Goal: Use online tool/utility

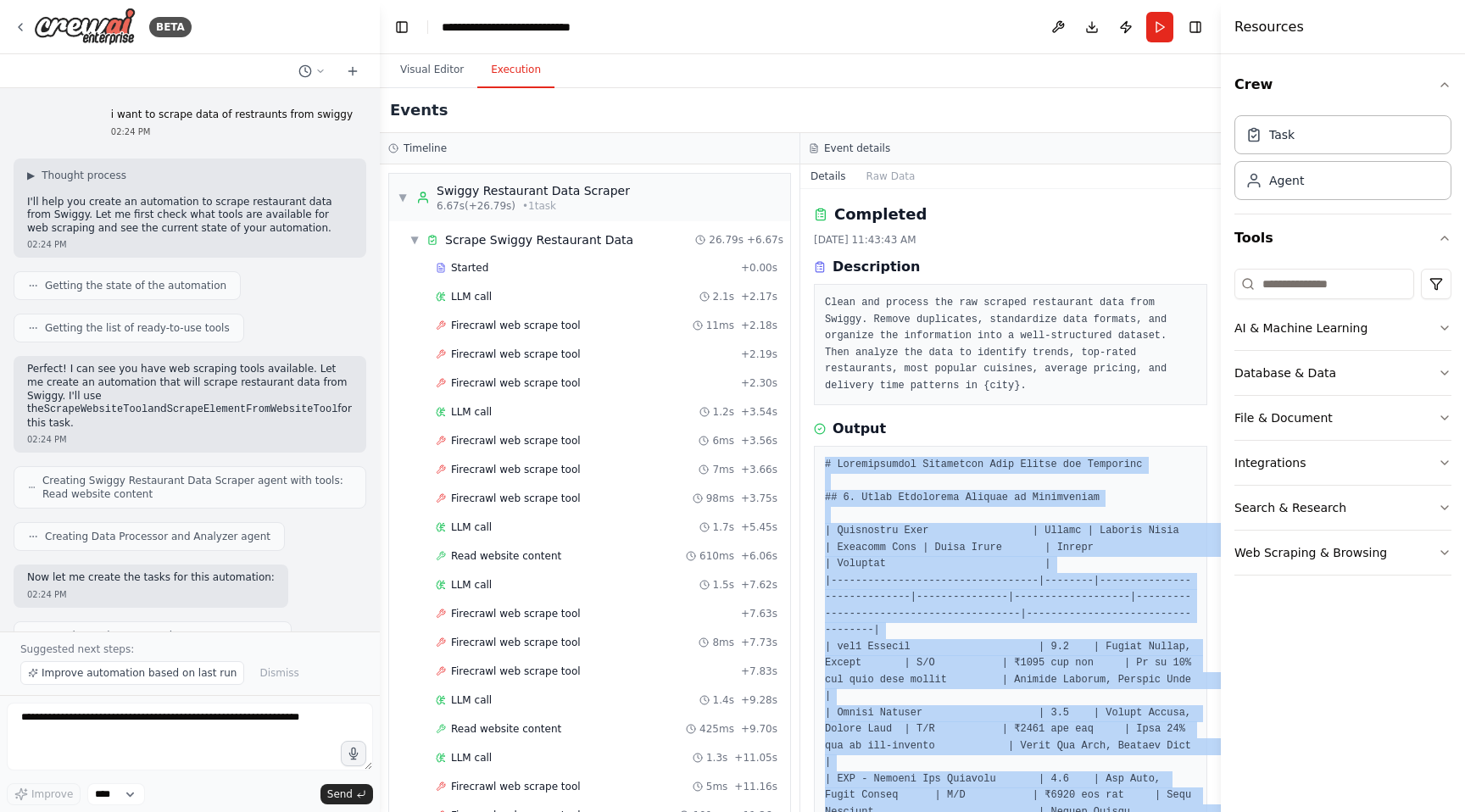
scroll to position [1799, 0]
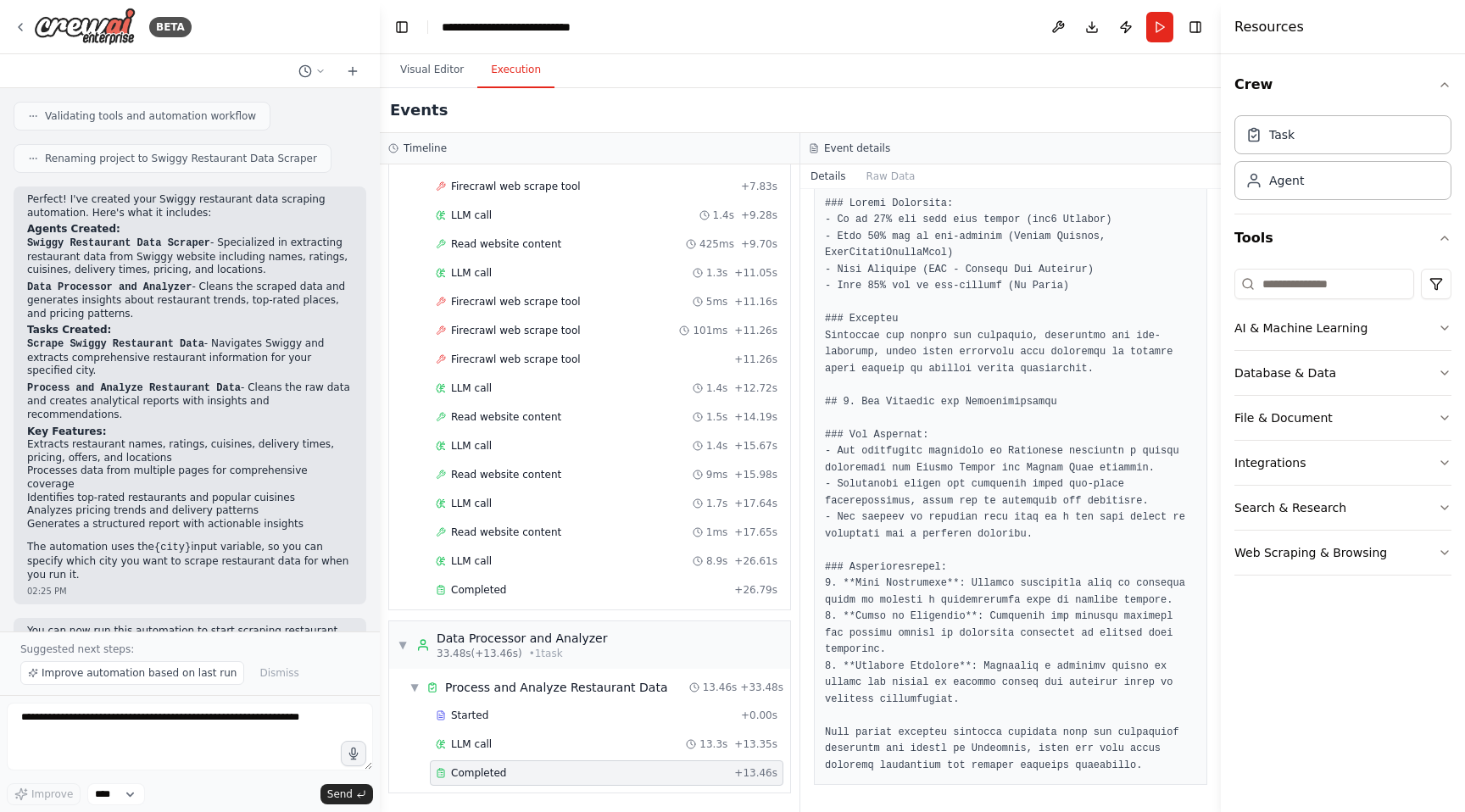
click at [936, 150] on div "Event details" at bounding box center [1010, 148] width 403 height 13
click at [900, 173] on button "Raw Data" at bounding box center [891, 176] width 69 height 23
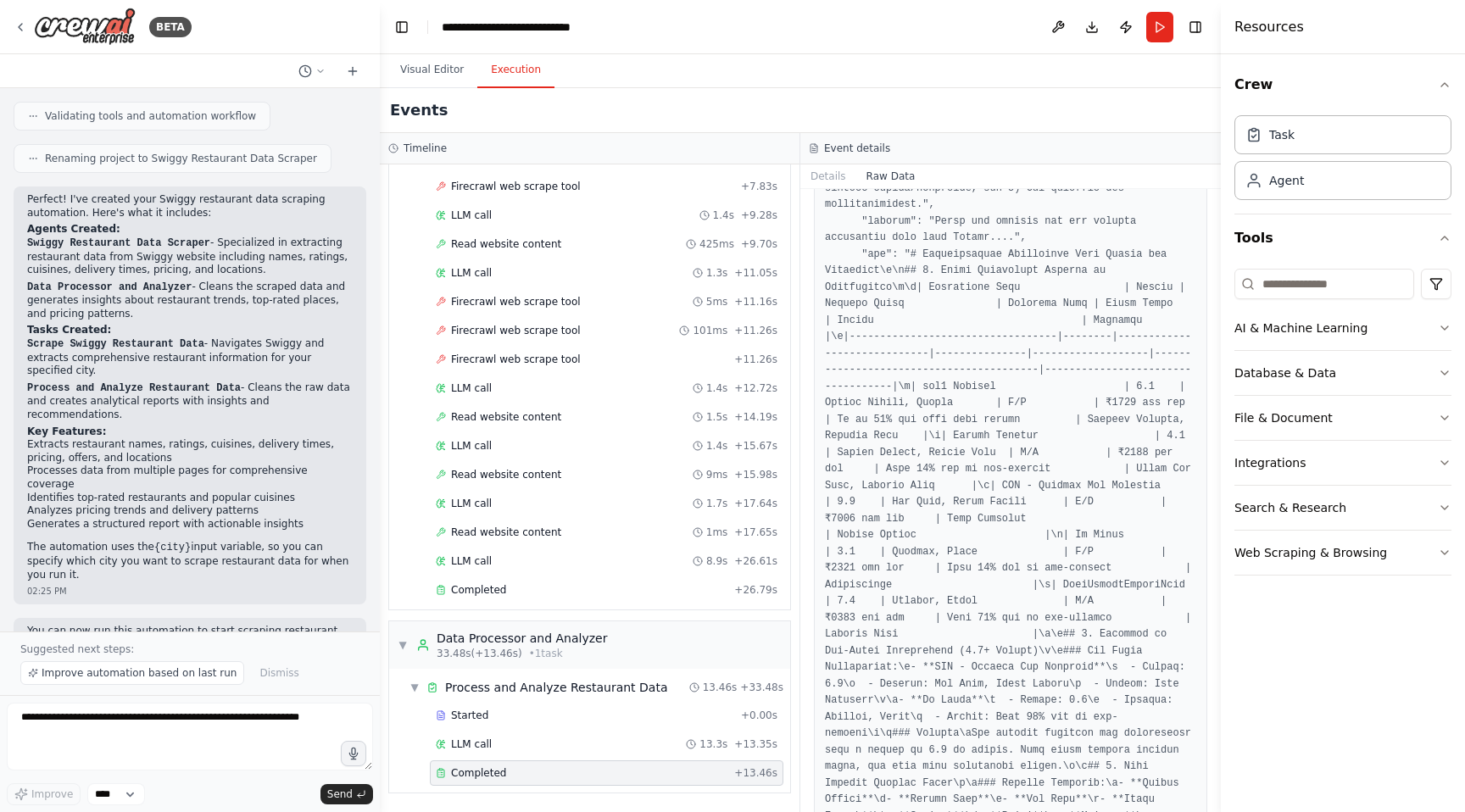
scroll to position [2434, 0]
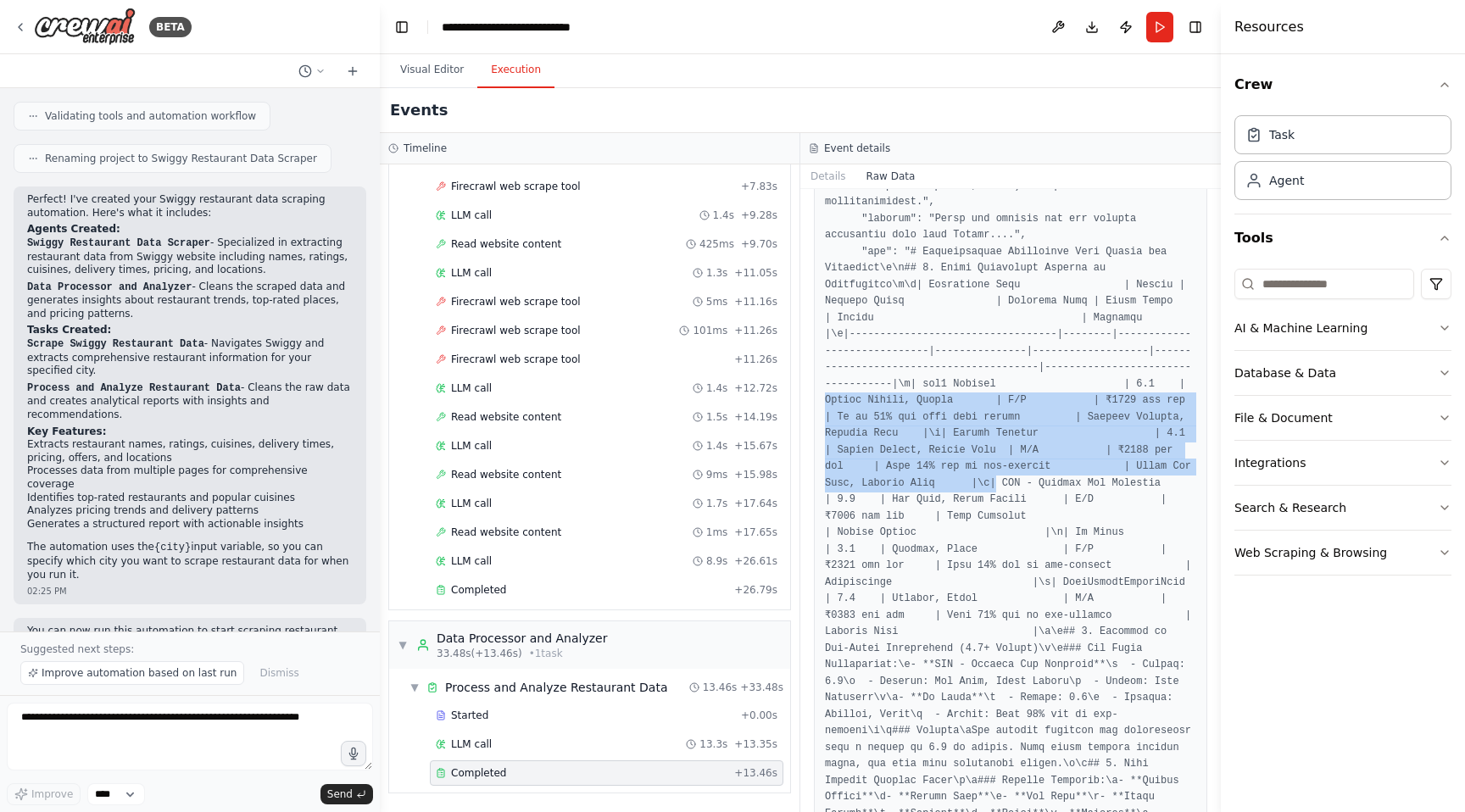
drag, startPoint x: 822, startPoint y: 407, endPoint x: 995, endPoint y: 488, distance: 191.0
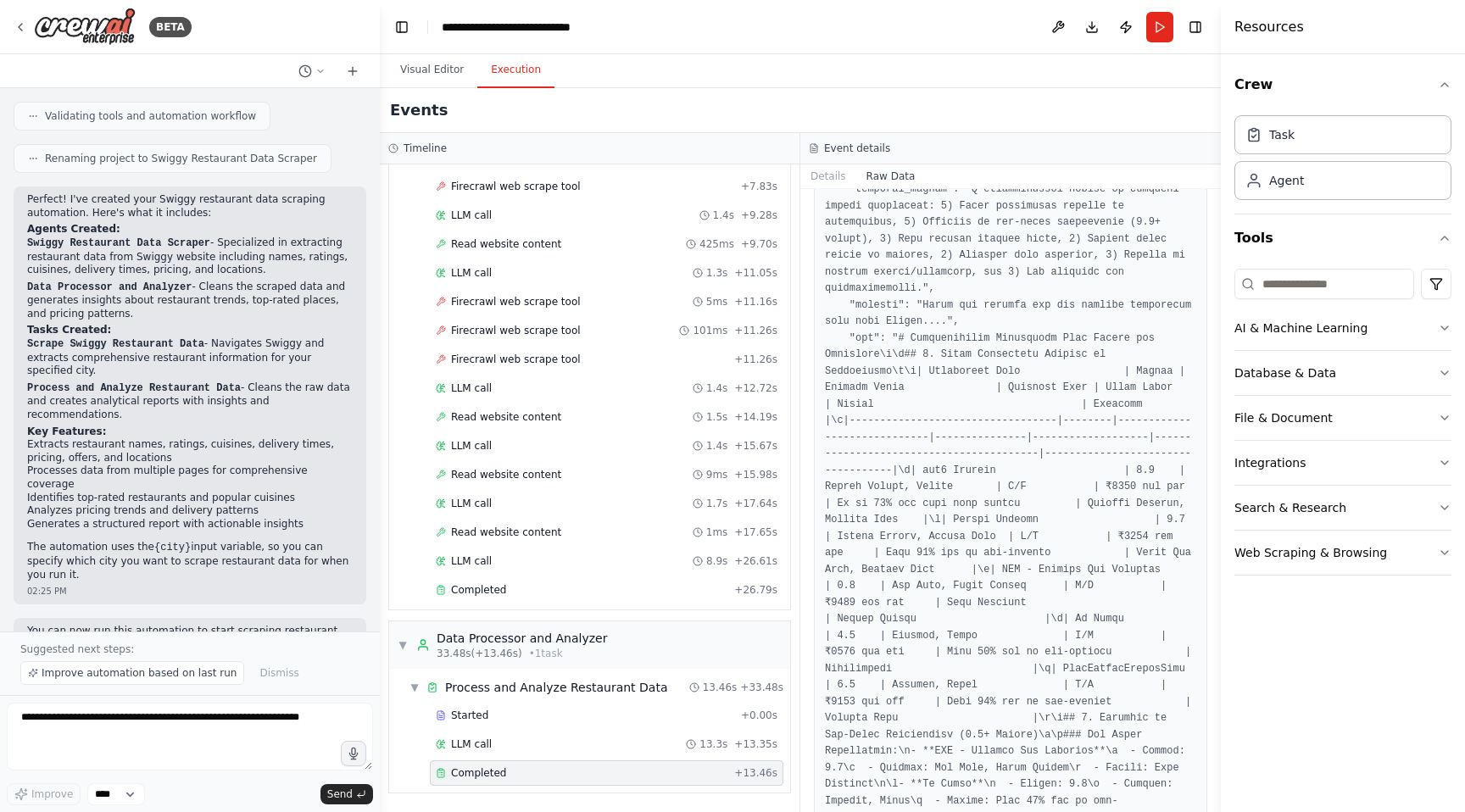
scroll to position [0, 0]
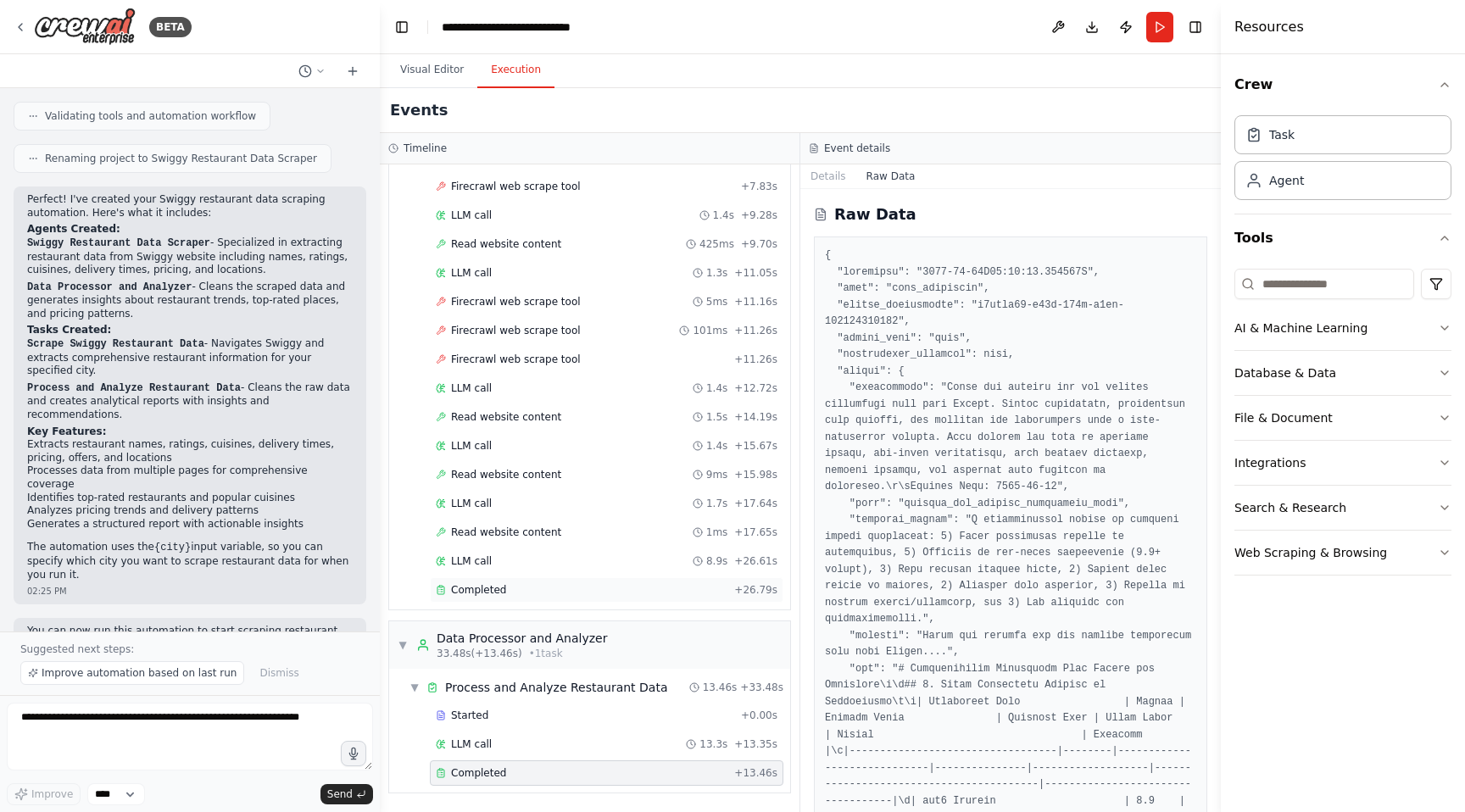
click at [539, 589] on div "Completed" at bounding box center [582, 589] width 292 height 13
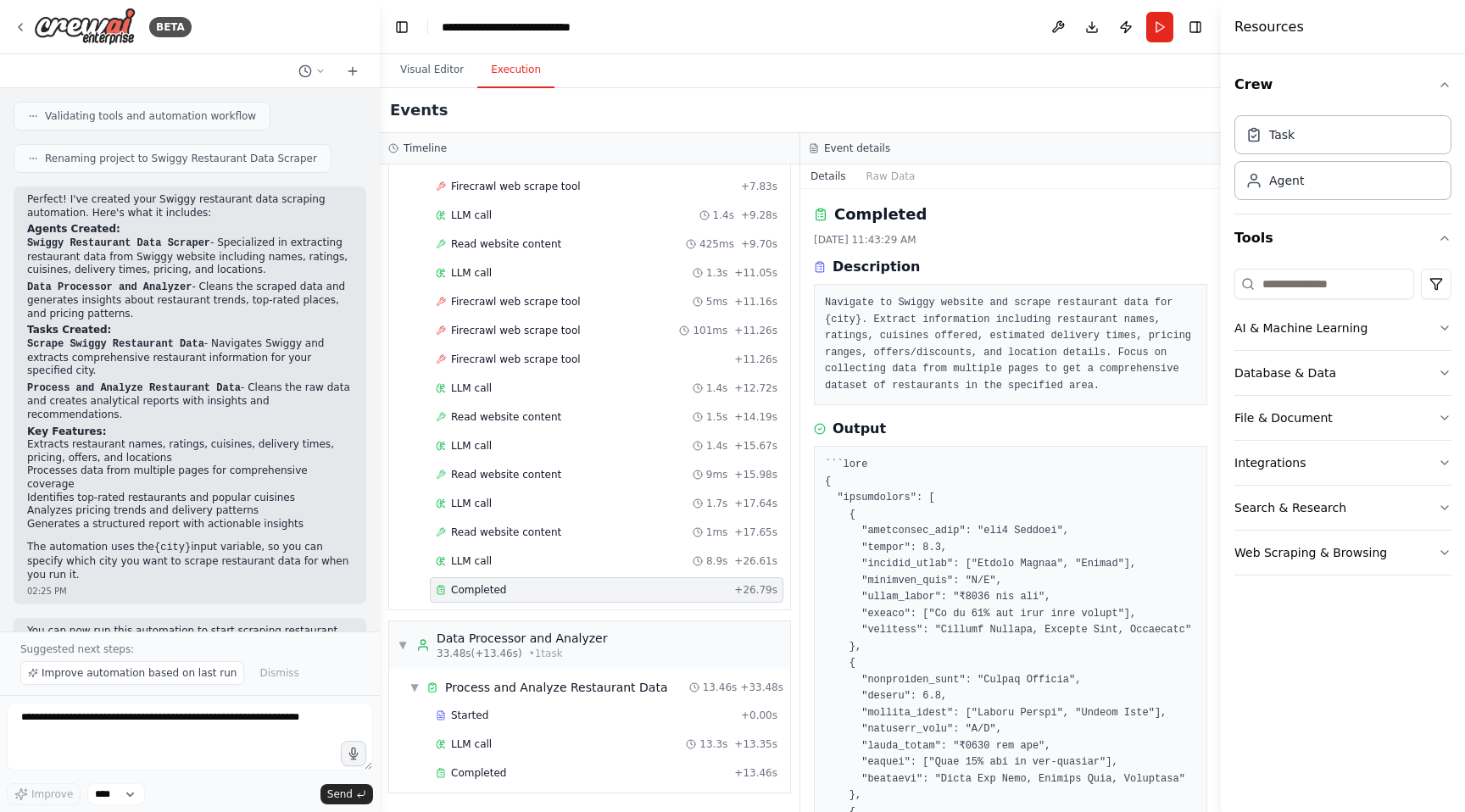
scroll to position [625, 0]
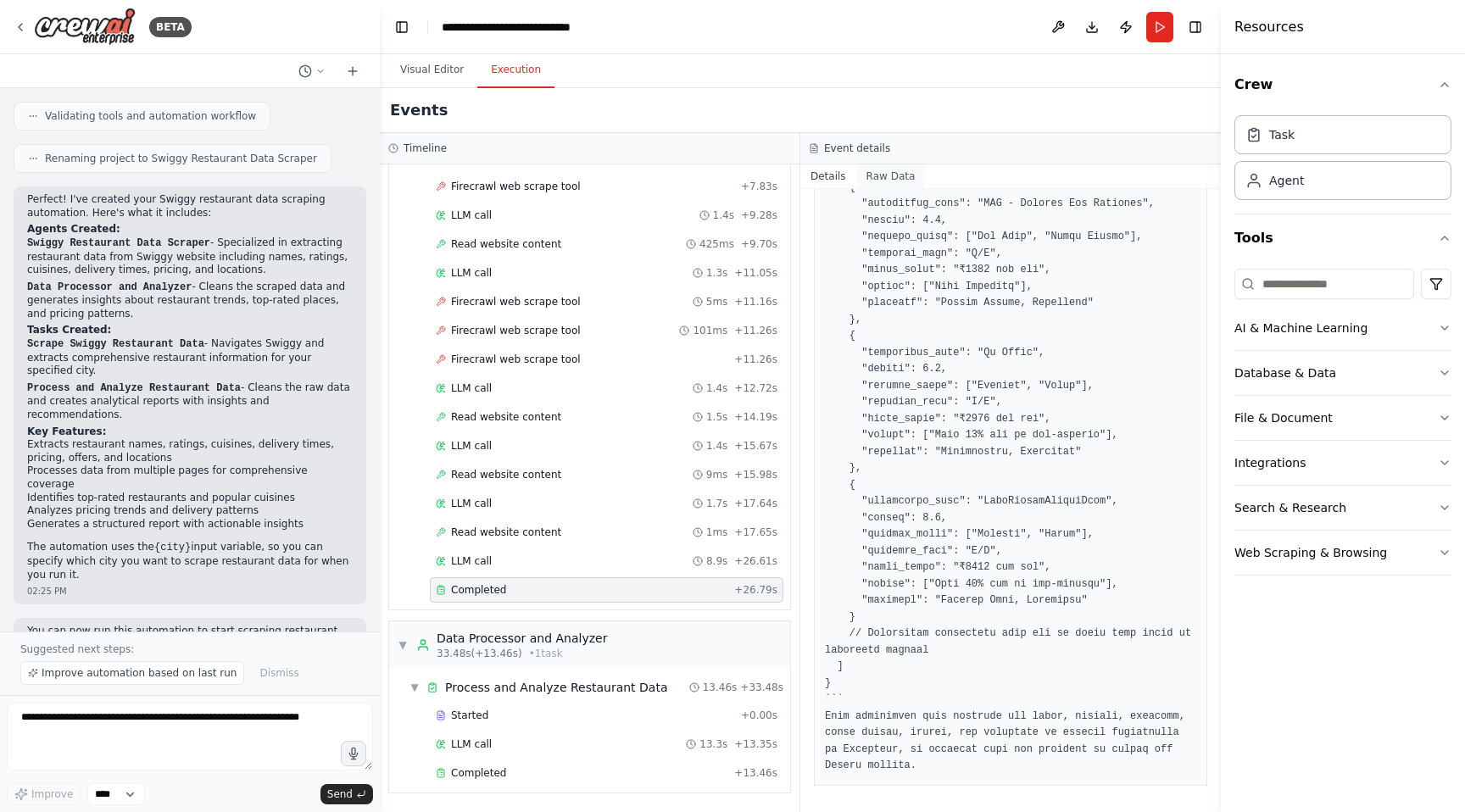
click at [881, 181] on button "Raw Data" at bounding box center [891, 176] width 69 height 23
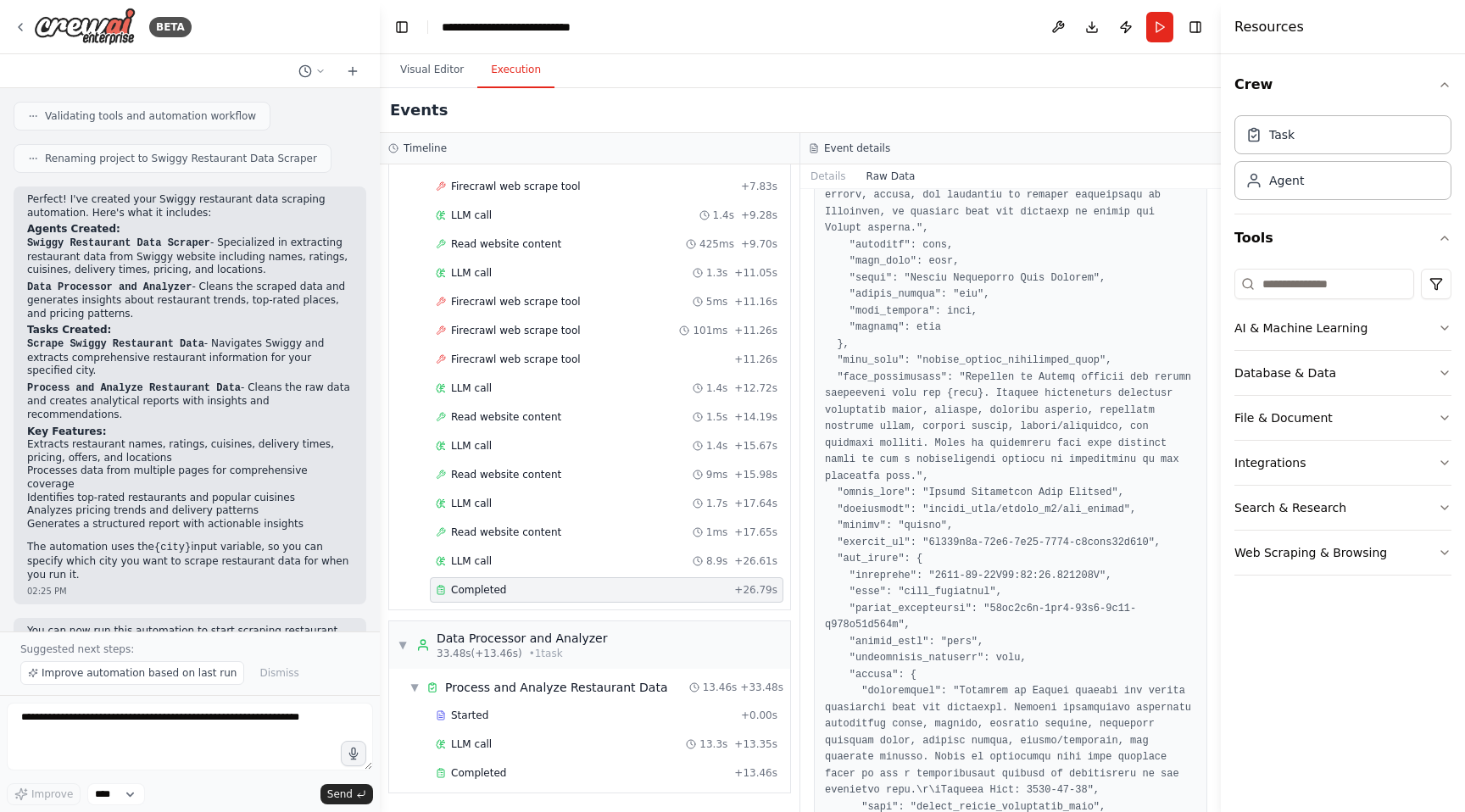
scroll to position [2038, 0]
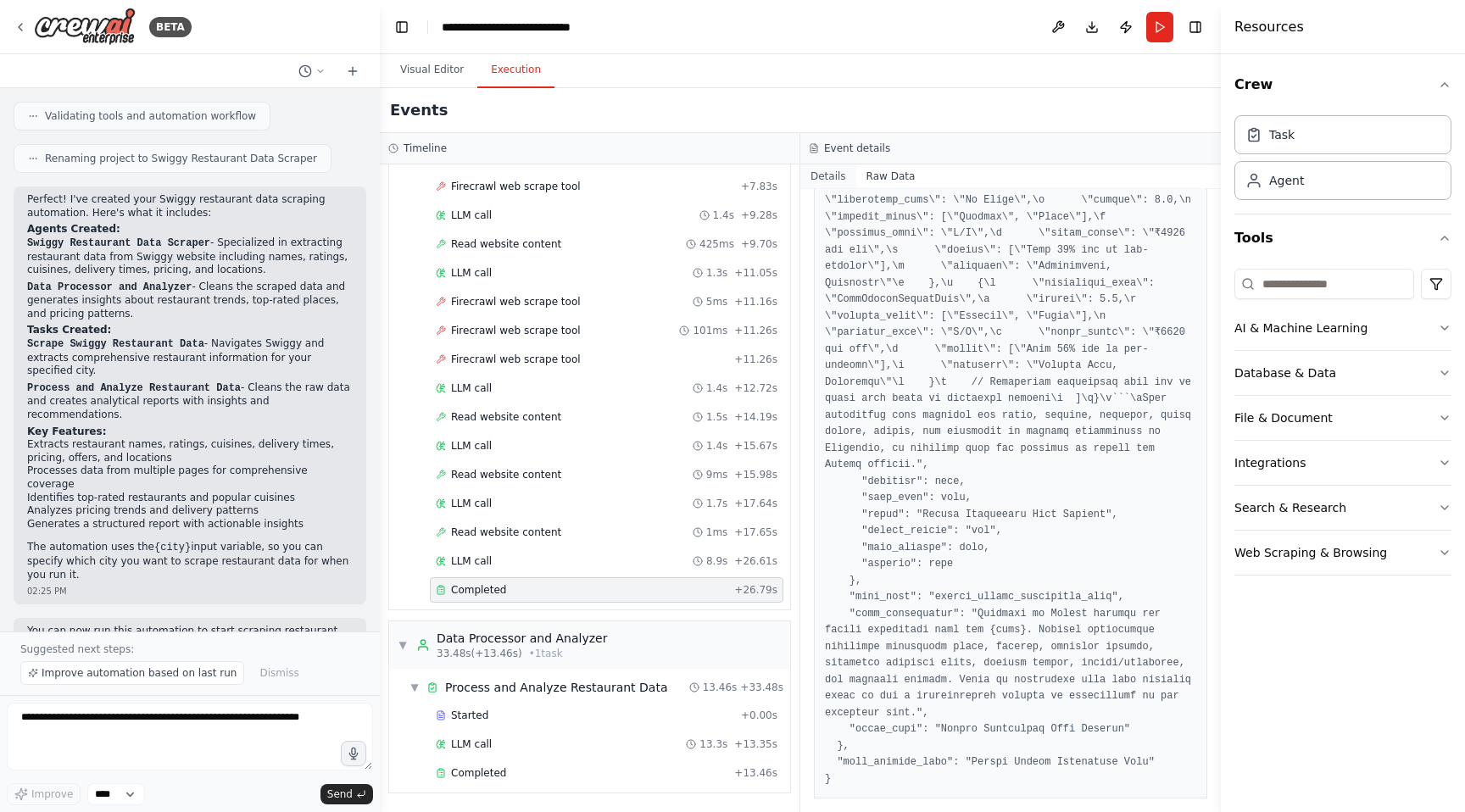
click at [824, 169] on button "Details" at bounding box center [828, 176] width 56 height 23
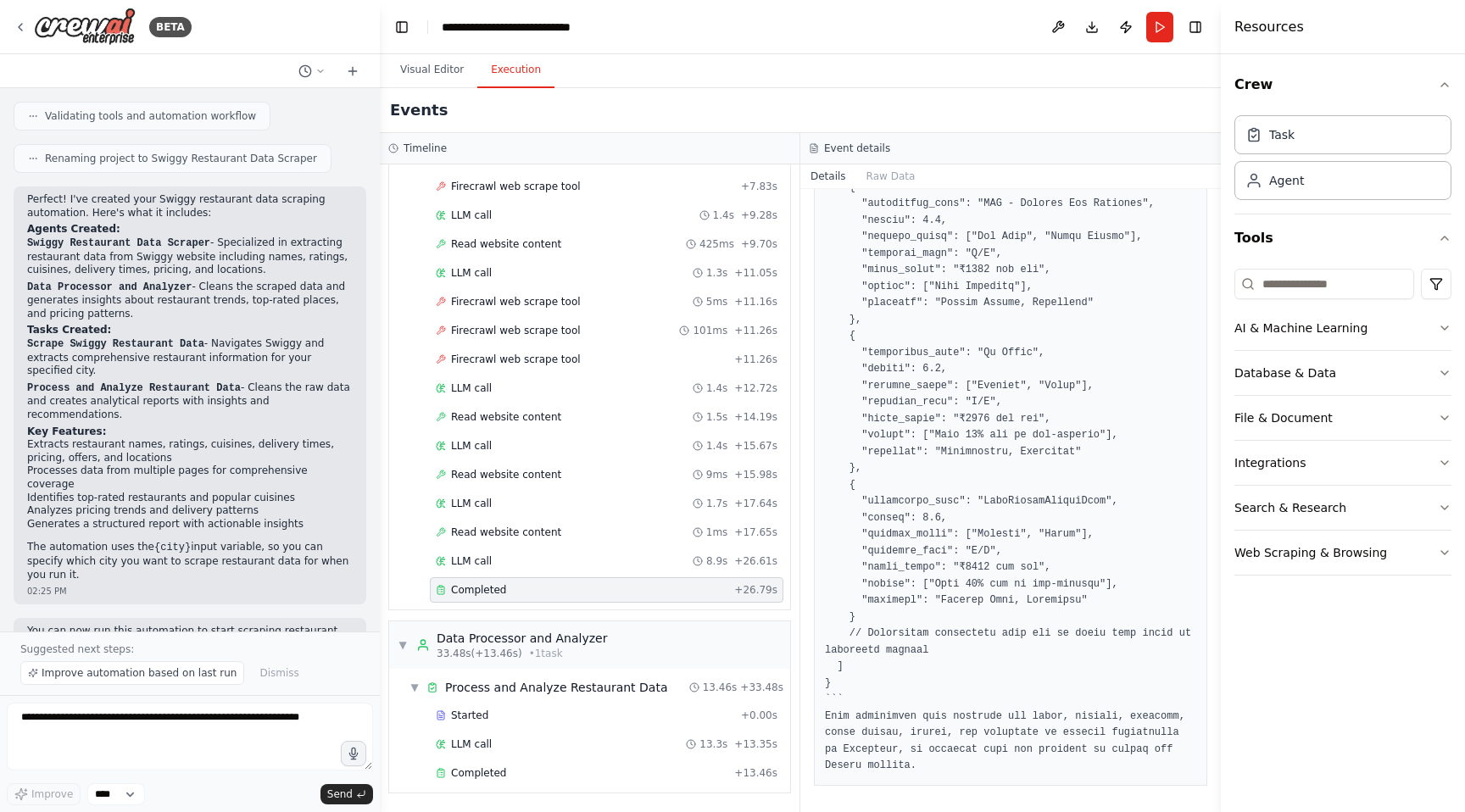
scroll to position [0, 0]
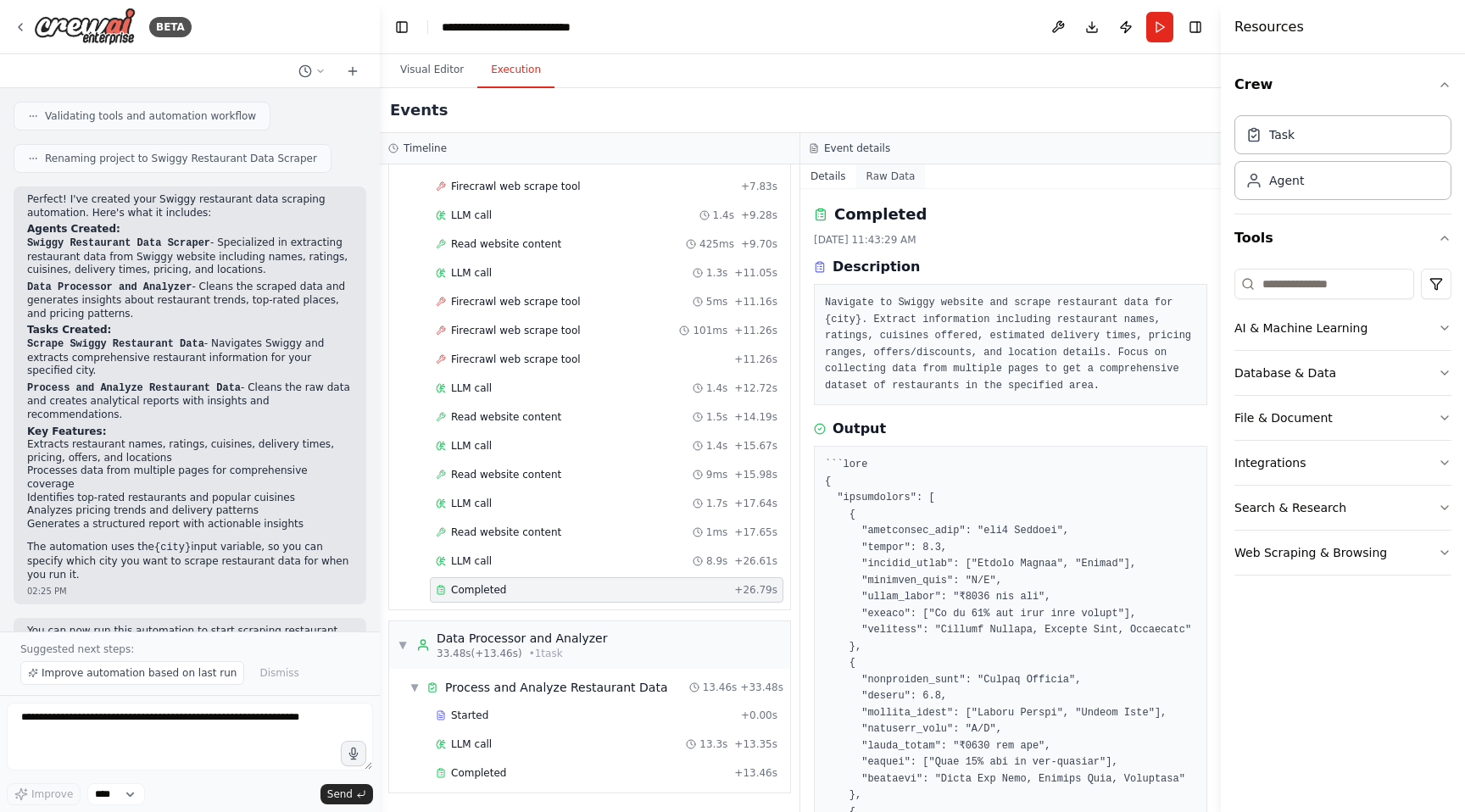
click at [891, 178] on button "Raw Data" at bounding box center [891, 176] width 69 height 23
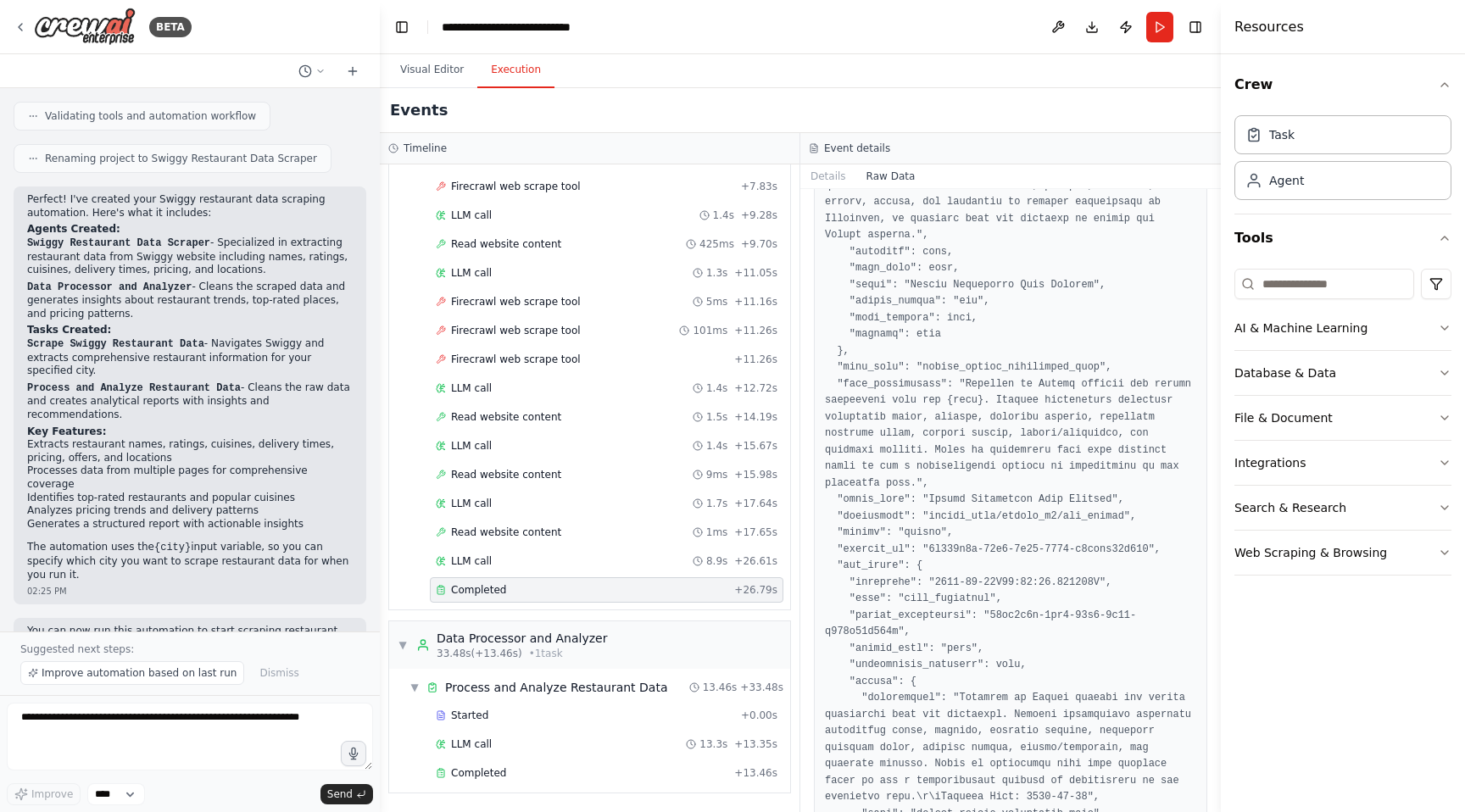
scroll to position [2038, 0]
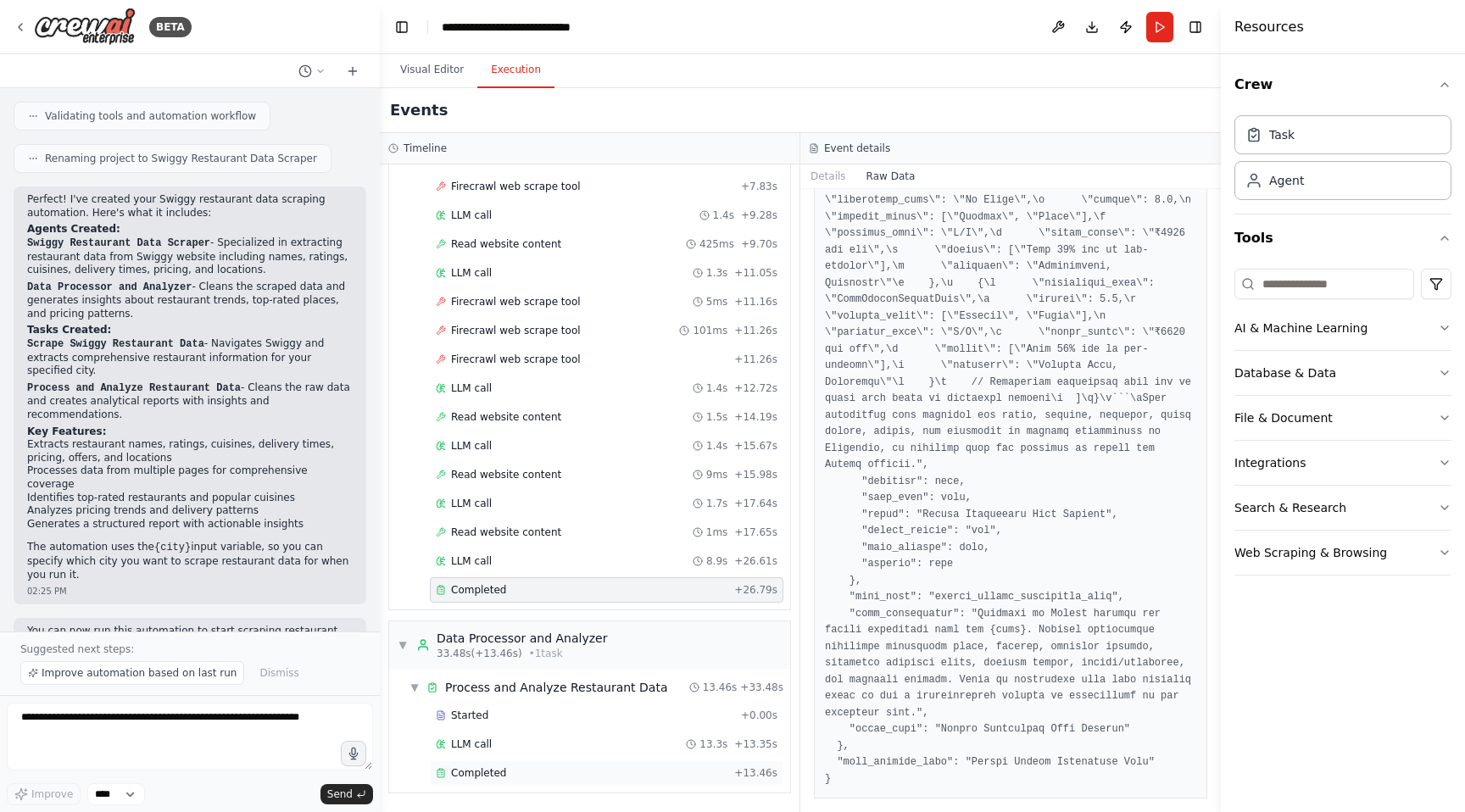
click at [547, 766] on div "Completed" at bounding box center [582, 773] width 292 height 13
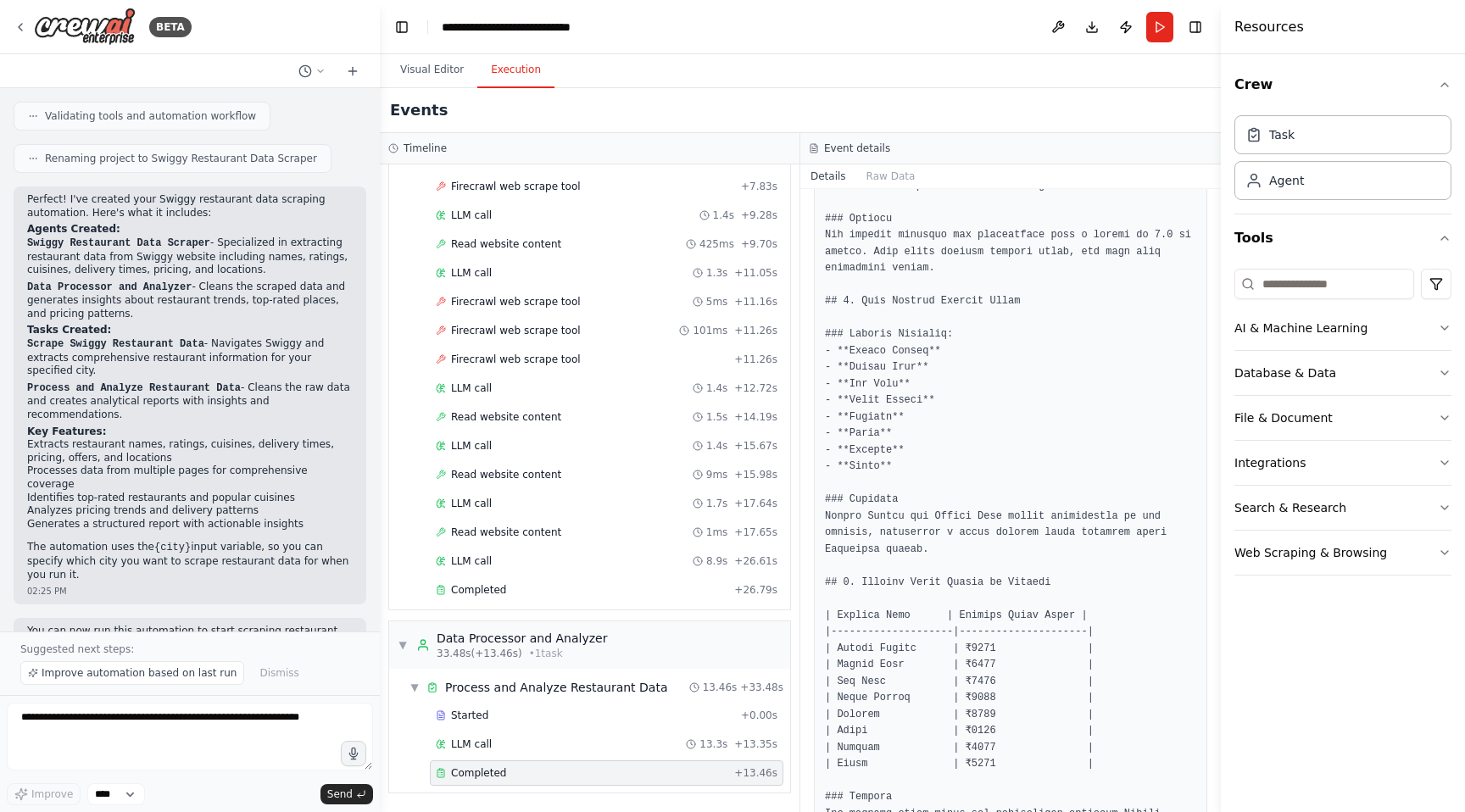
scroll to position [960, 0]
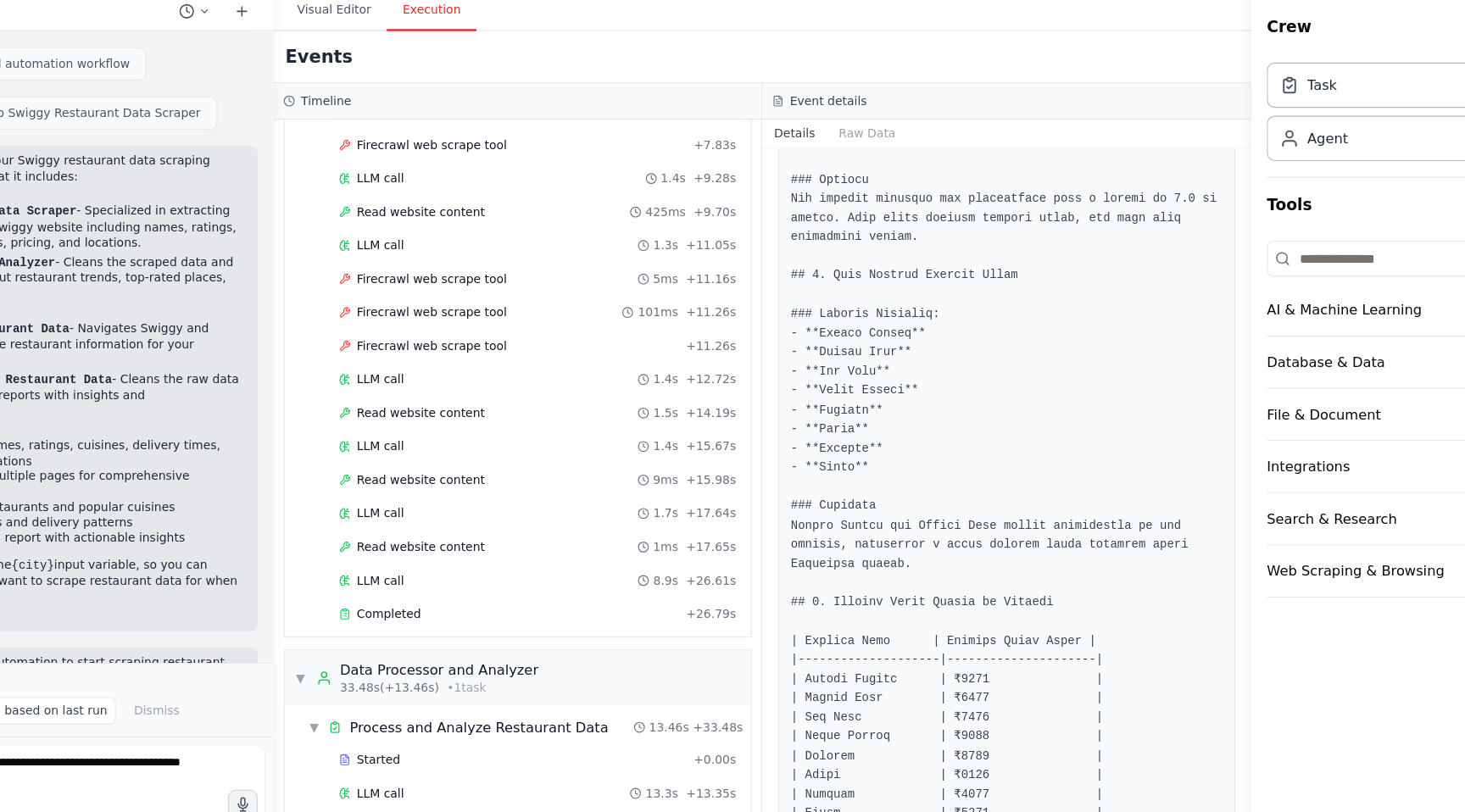
click at [1035, 439] on pre at bounding box center [1010, 556] width 371 height 2116
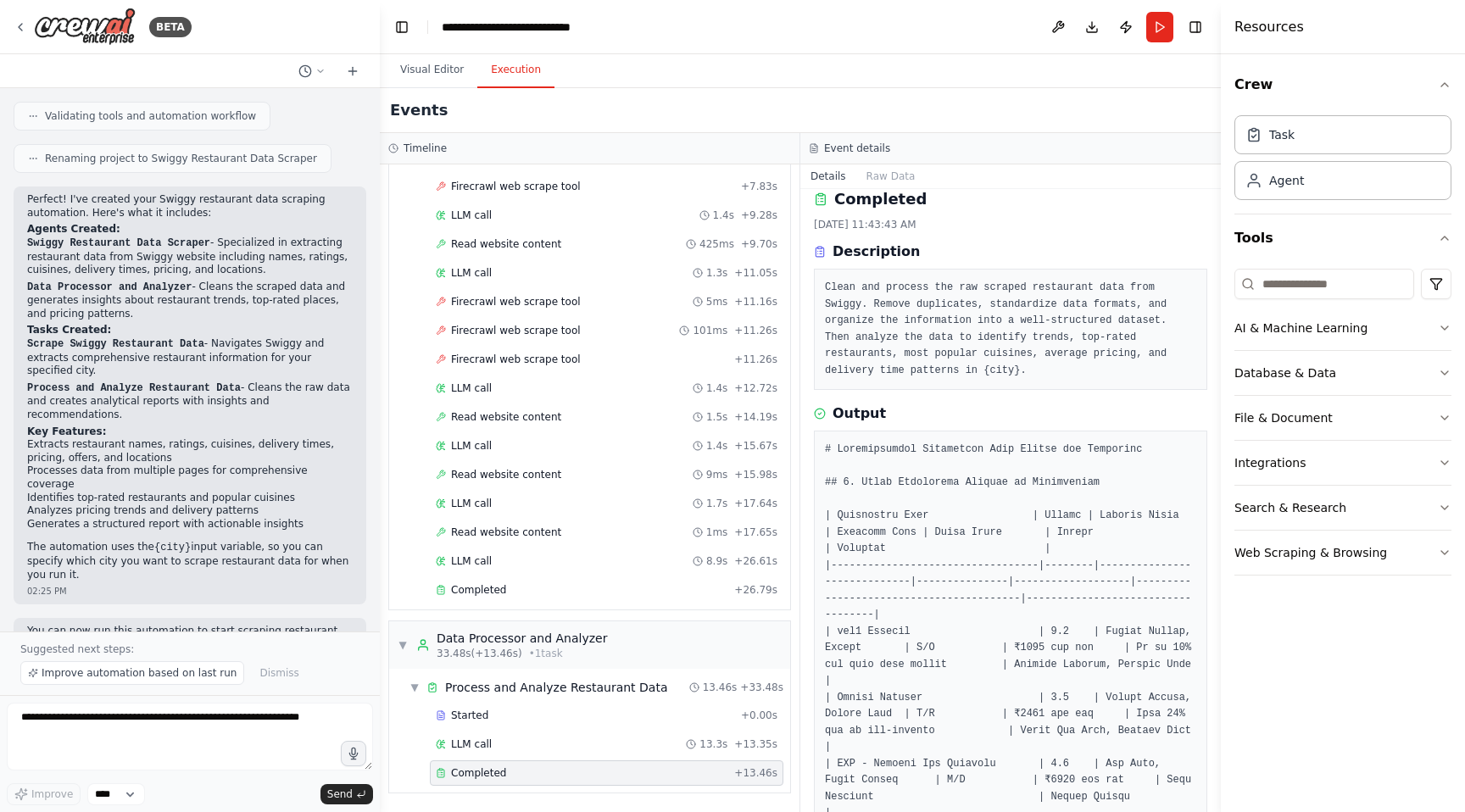
scroll to position [0, 0]
